Goal: Contribute content

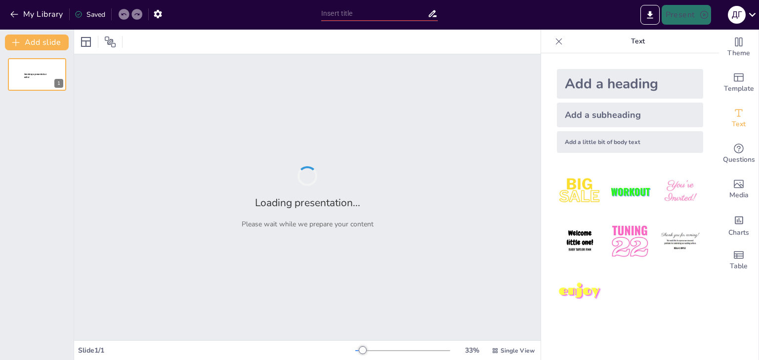
type input "Imported Подвійні виклики.pptx"
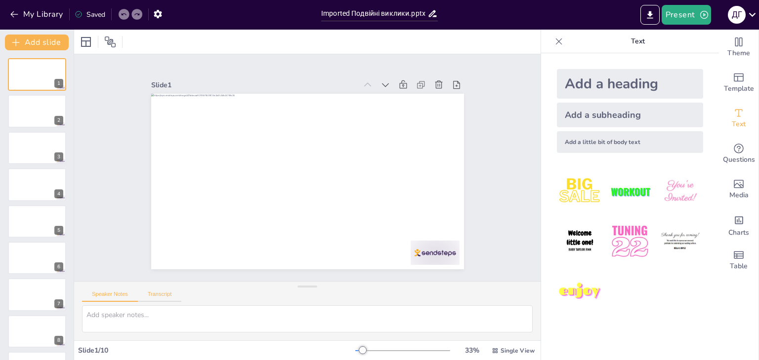
click at [166, 299] on button "Transcript" at bounding box center [160, 296] width 44 height 11
click at [114, 297] on button "Speaker Notes" at bounding box center [110, 296] width 56 height 11
click at [175, 321] on textarea at bounding box center [307, 319] width 450 height 27
click at [117, 324] on textarea at bounding box center [307, 319] width 450 height 27
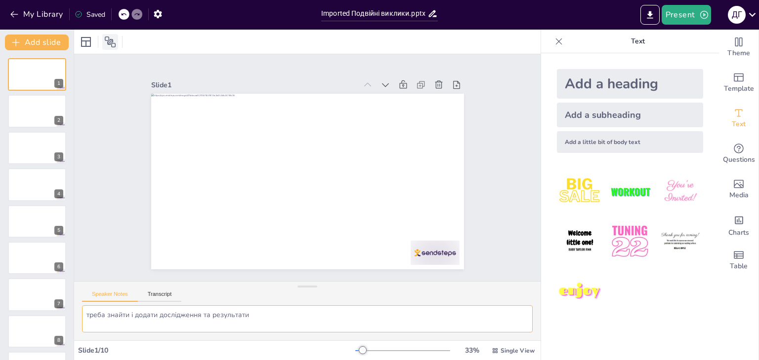
type textarea "треба знайти і додати дослідження та результати"
click at [113, 42] on icon at bounding box center [110, 42] width 11 height 11
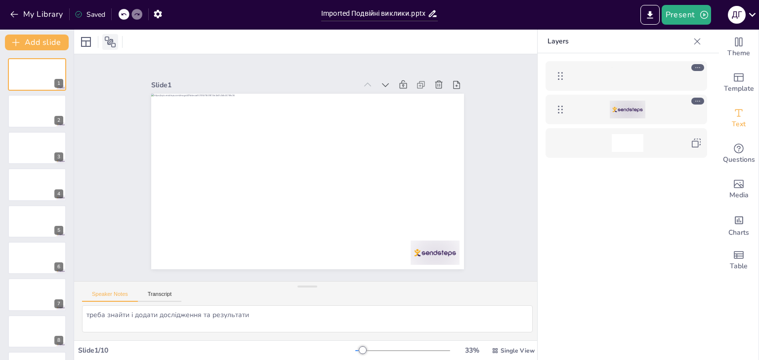
click at [113, 42] on icon at bounding box center [110, 42] width 11 height 11
